Goal: Task Accomplishment & Management: Complete application form

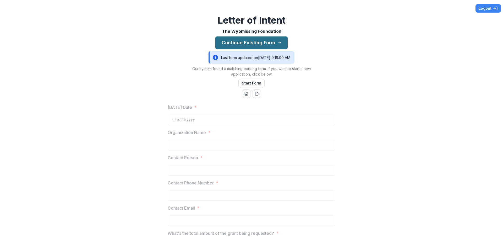
click at [251, 43] on button "Continue Existing Form" at bounding box center [251, 42] width 72 height 13
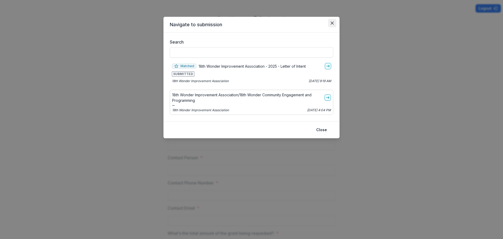
drag, startPoint x: 310, startPoint y: 25, endPoint x: 331, endPoint y: 27, distance: 21.1
click at [331, 27] on section "Navigate to submission Search Matched 18th Wonder Improvement Association - 202…" at bounding box center [252, 77] width 176 height 121
click at [327, 66] on line "go-to" at bounding box center [327, 66] width 3 height 0
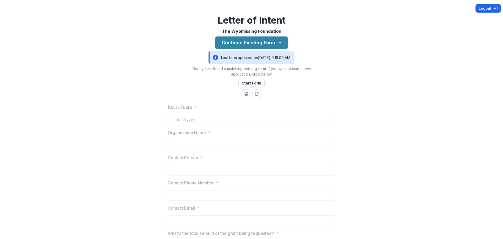
click at [493, 3] on div "Logout Letter of Intent The Wyomissing Foundation Continue Existing Form Last f…" at bounding box center [251, 119] width 503 height 239
click at [488, 7] on button "Logout" at bounding box center [488, 8] width 25 height 8
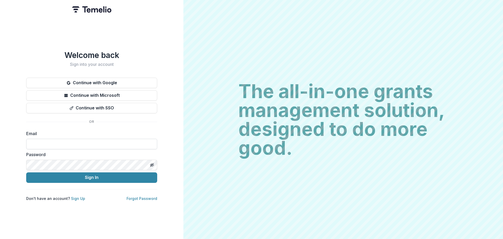
click at [88, 140] on input at bounding box center [91, 144] width 131 height 10
type input "**********"
click at [77, 178] on button "Sign In" at bounding box center [91, 177] width 131 height 10
